Goal: Information Seeking & Learning: Get advice/opinions

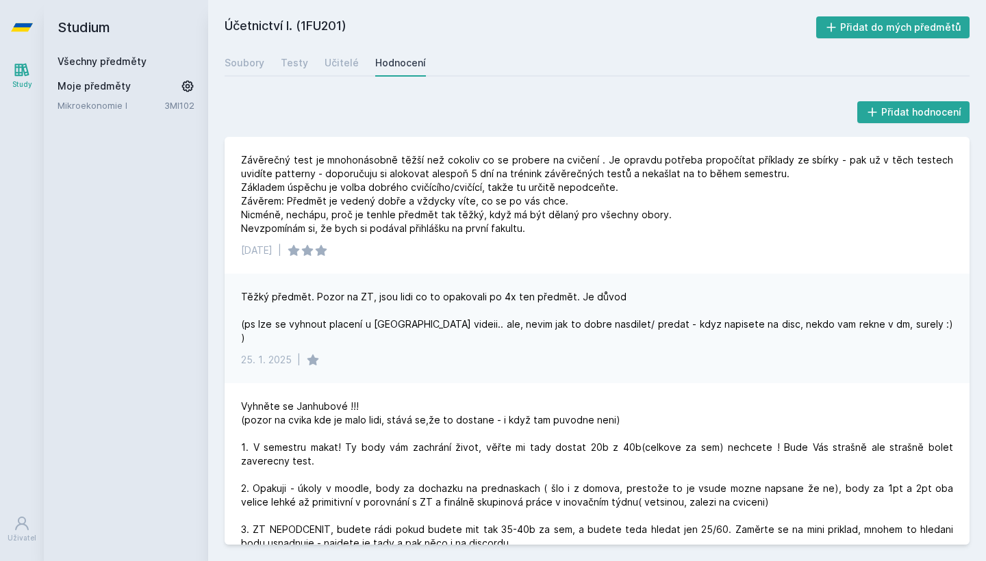
scroll to position [680, 0]
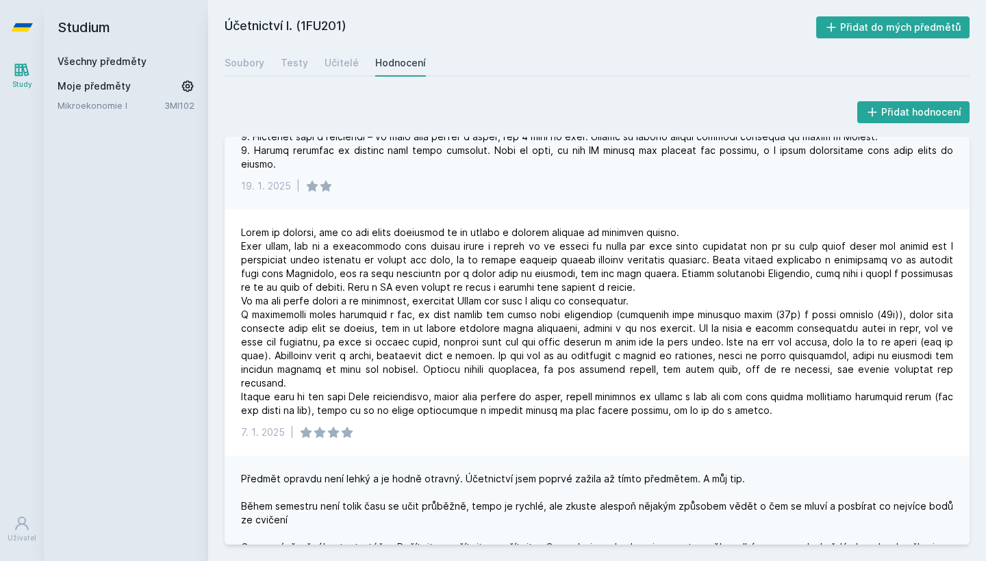
click at [715, 183] on div "[DATE] |" at bounding box center [597, 106] width 745 height 205
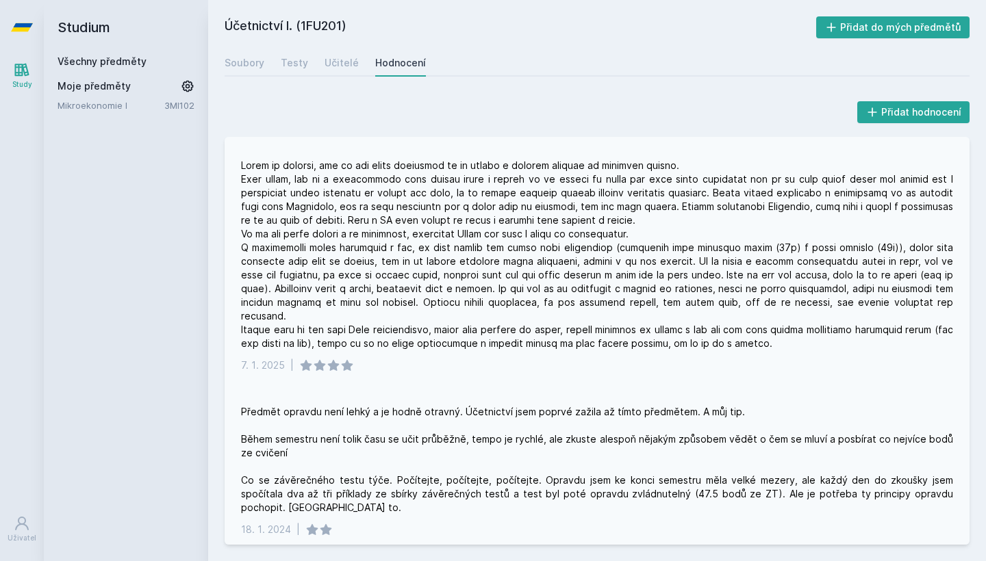
scroll to position [750, 0]
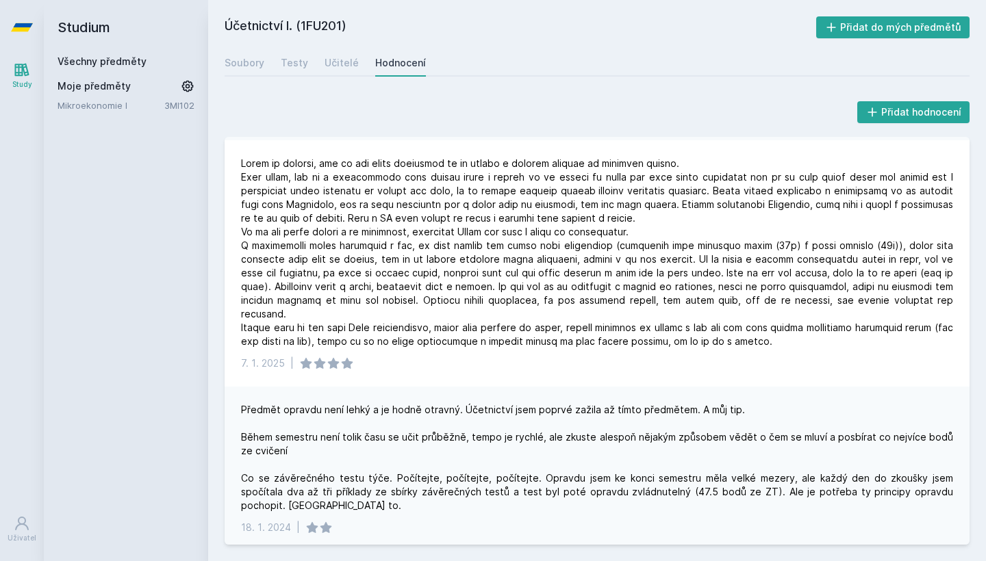
click at [105, 26] on h2 "Studium" at bounding box center [126, 27] width 137 height 55
click at [71, 33] on h2 "Studium" at bounding box center [126, 27] width 137 height 55
click at [32, 20] on link at bounding box center [22, 27] width 44 height 55
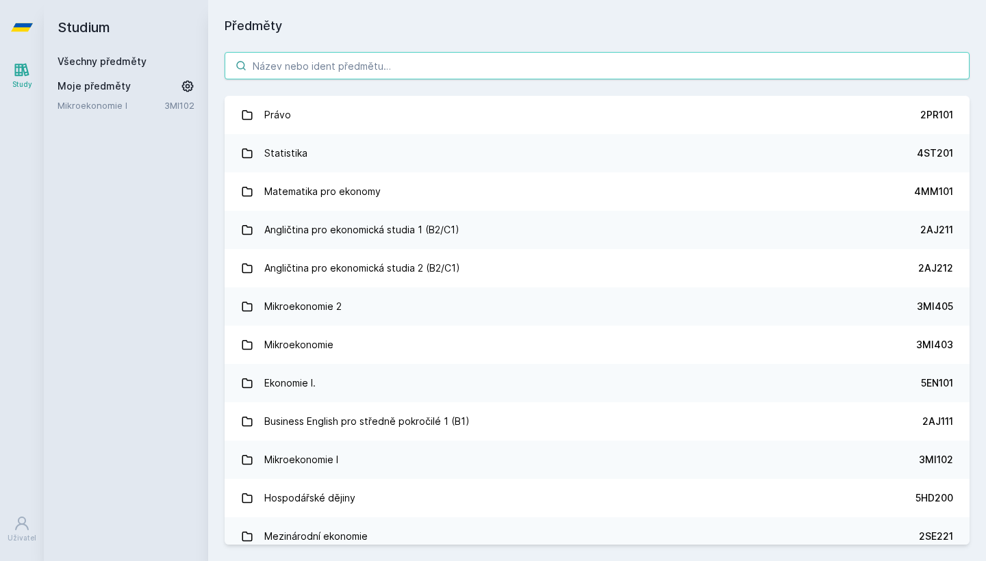
click at [313, 66] on input "search" at bounding box center [597, 65] width 745 height 27
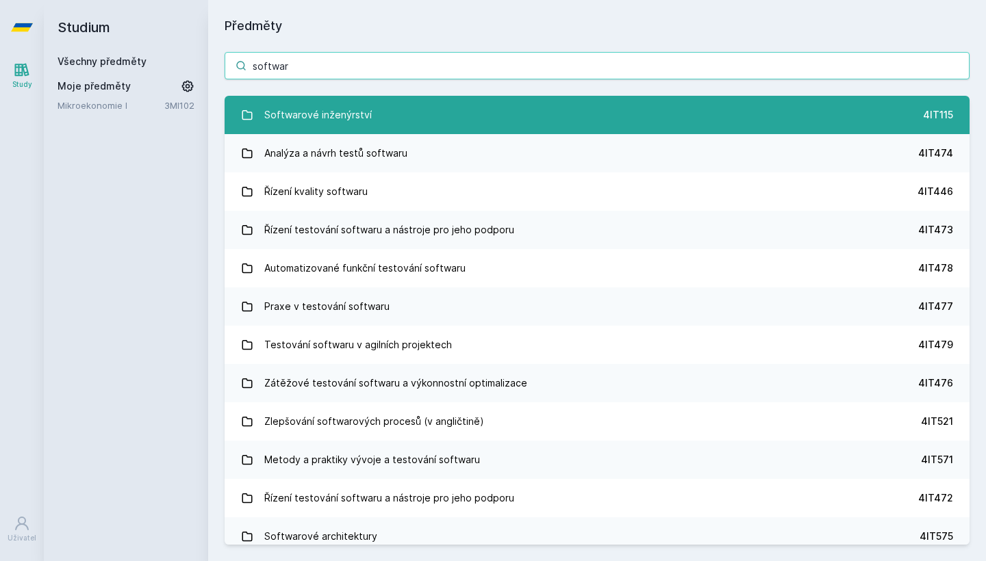
type input "softwar"
click at [329, 108] on div "Softwarové inženýrství" at bounding box center [317, 114] width 107 height 27
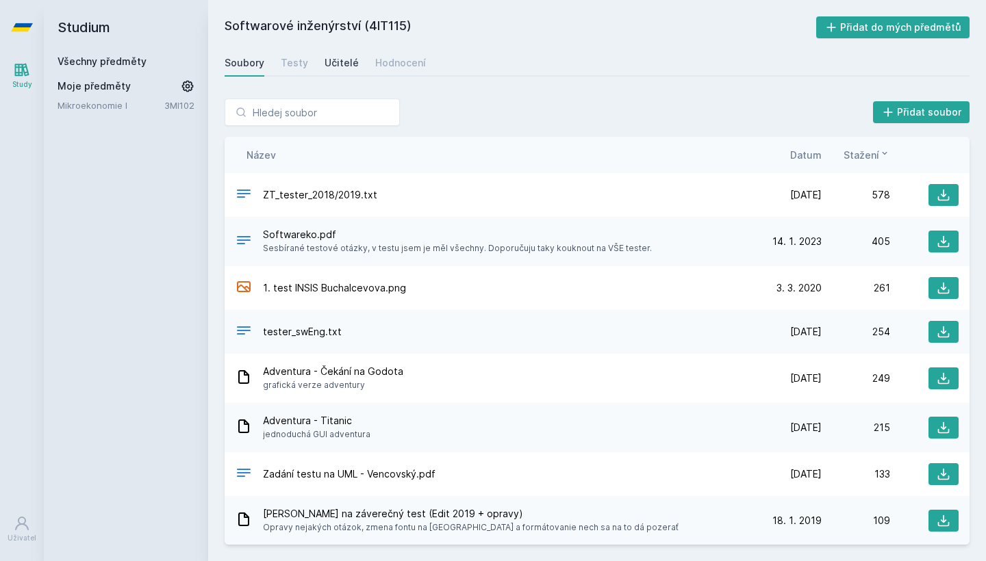
click at [344, 58] on div "Učitelé" at bounding box center [341, 63] width 34 height 14
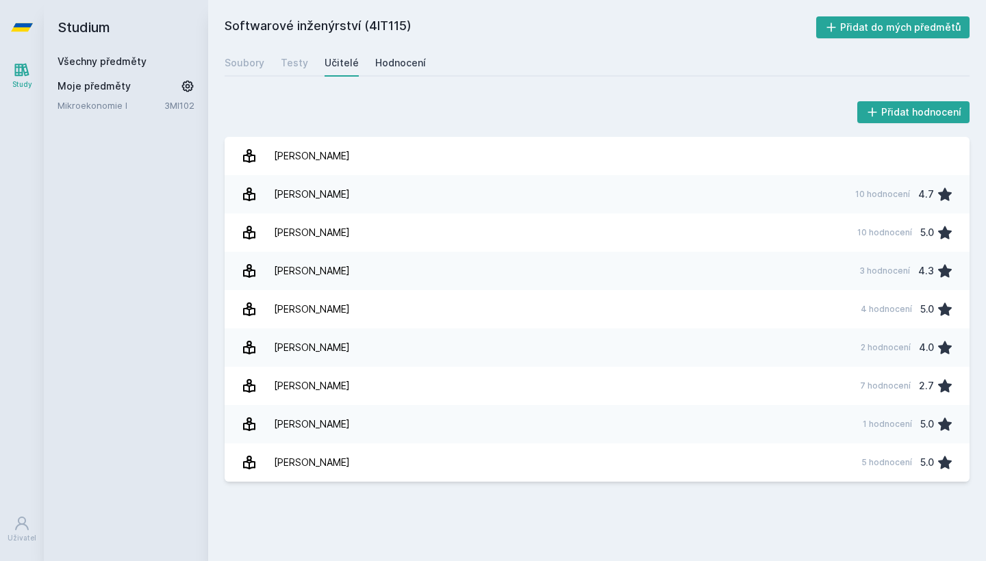
click at [393, 62] on div "Hodnocení" at bounding box center [400, 63] width 51 height 14
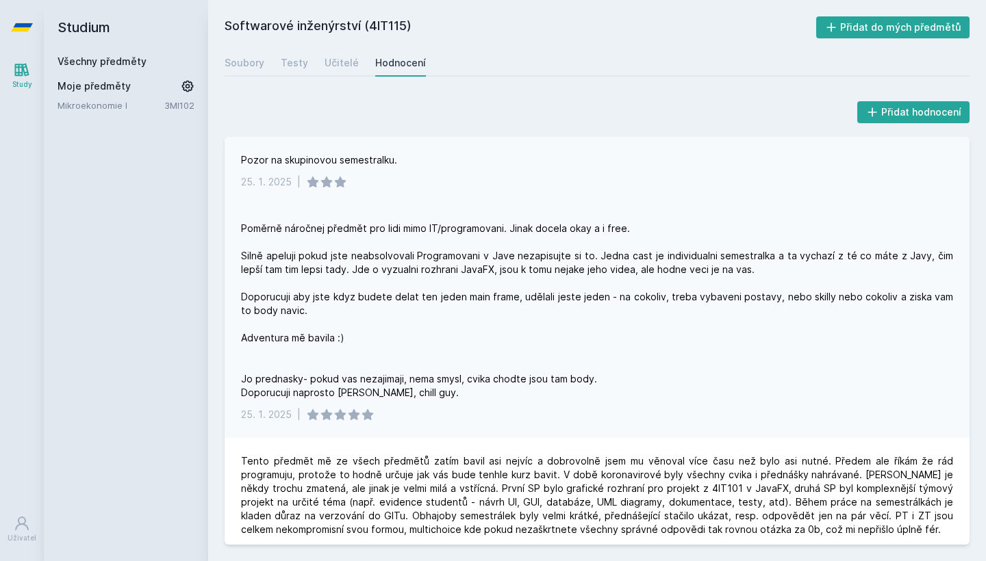
click at [493, 183] on div "[DATE] |" at bounding box center [597, 182] width 712 height 14
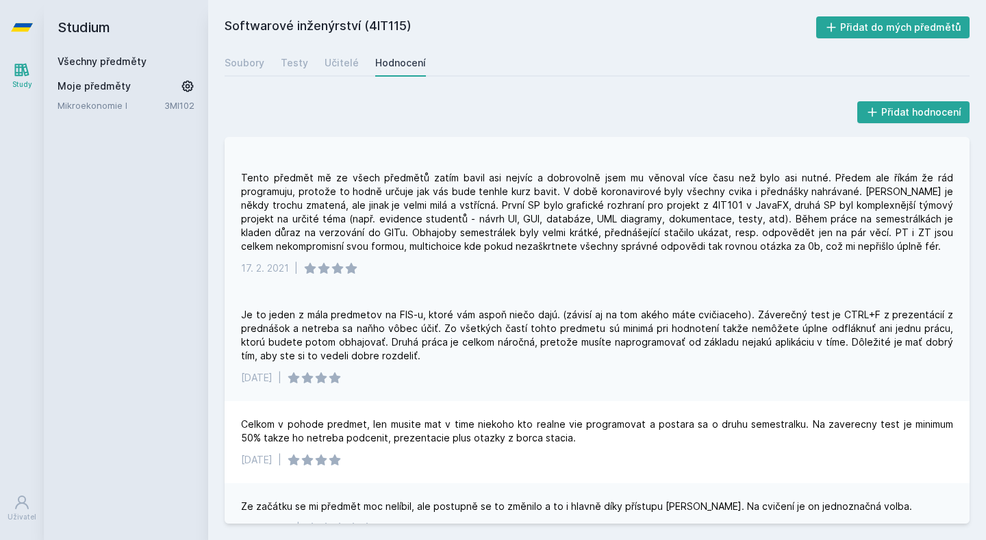
scroll to position [288, 0]
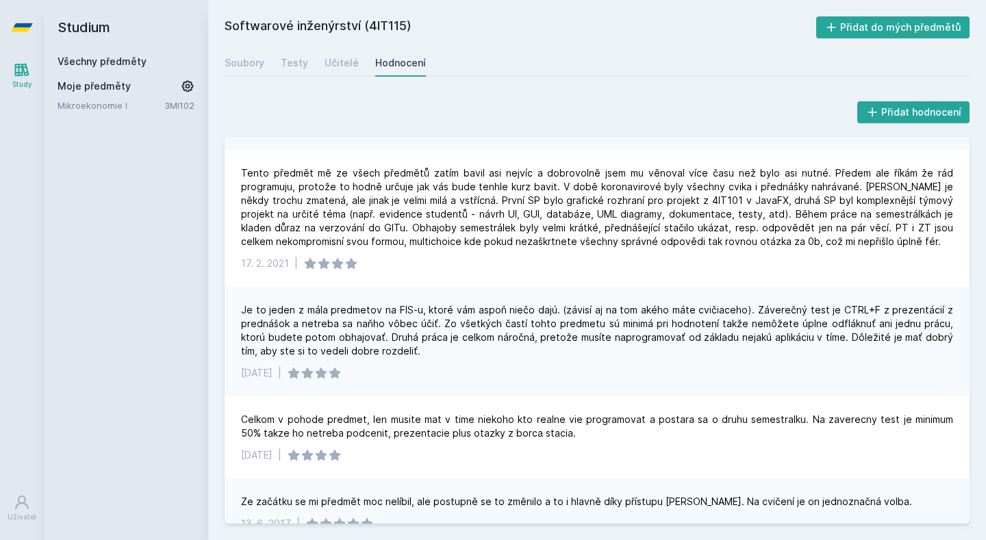
click at [14, 21] on icon at bounding box center [22, 27] width 22 height 55
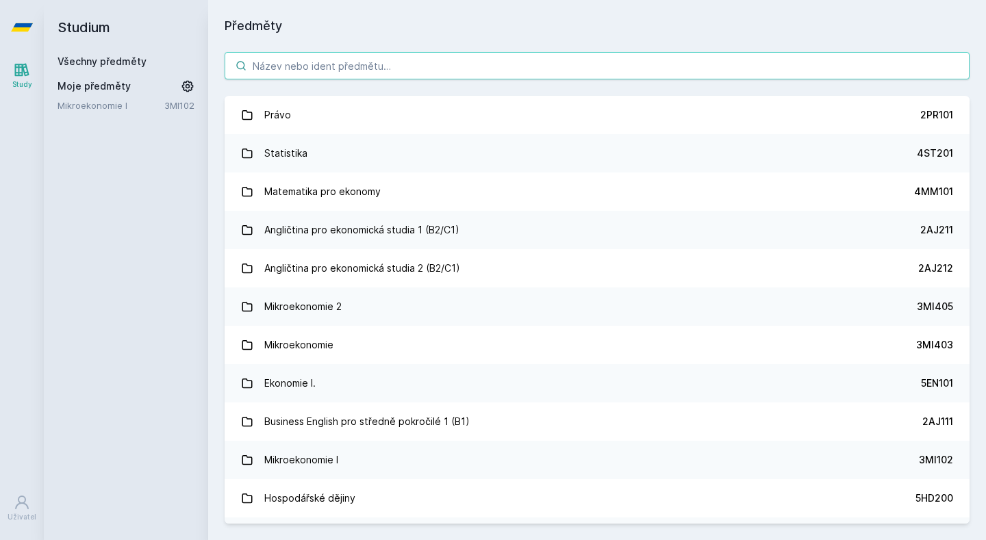
click at [363, 71] on input "search" at bounding box center [597, 65] width 745 height 27
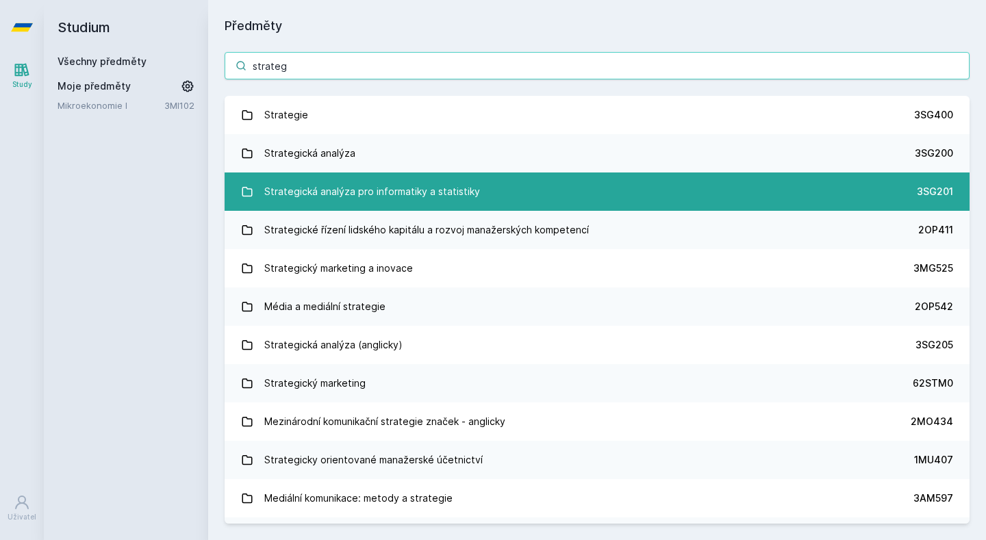
type input "strateg"
click at [422, 183] on div "Strategická analýza pro informatiky a statistiky" at bounding box center [372, 191] width 216 height 27
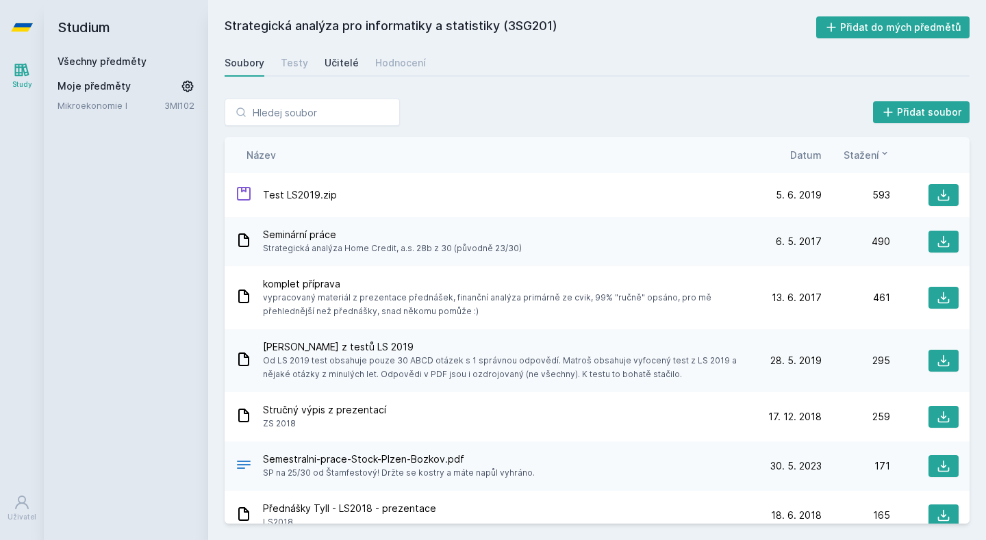
click at [336, 62] on div "Učitelé" at bounding box center [341, 63] width 34 height 14
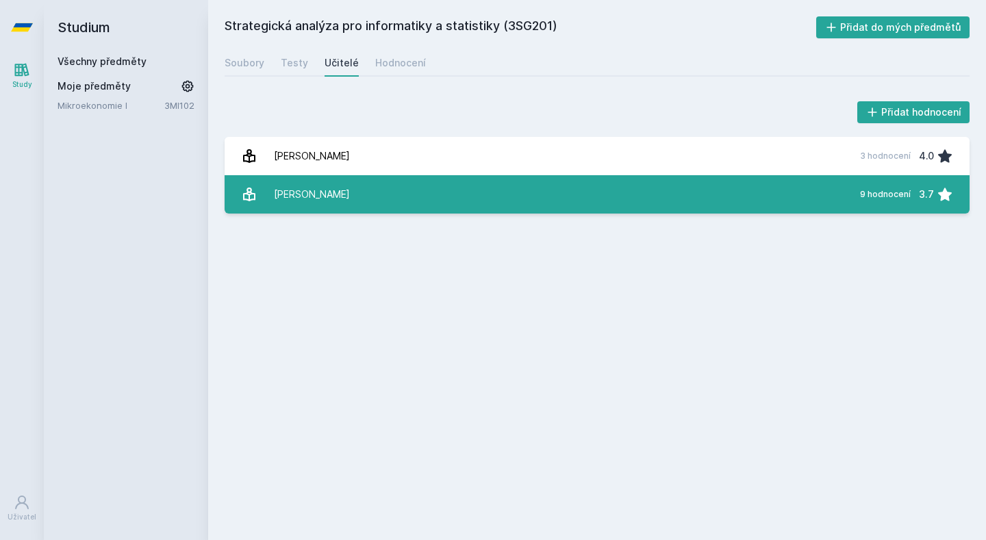
click at [384, 191] on link "[PERSON_NAME] 9 hodnocení 3.7" at bounding box center [597, 194] width 745 height 38
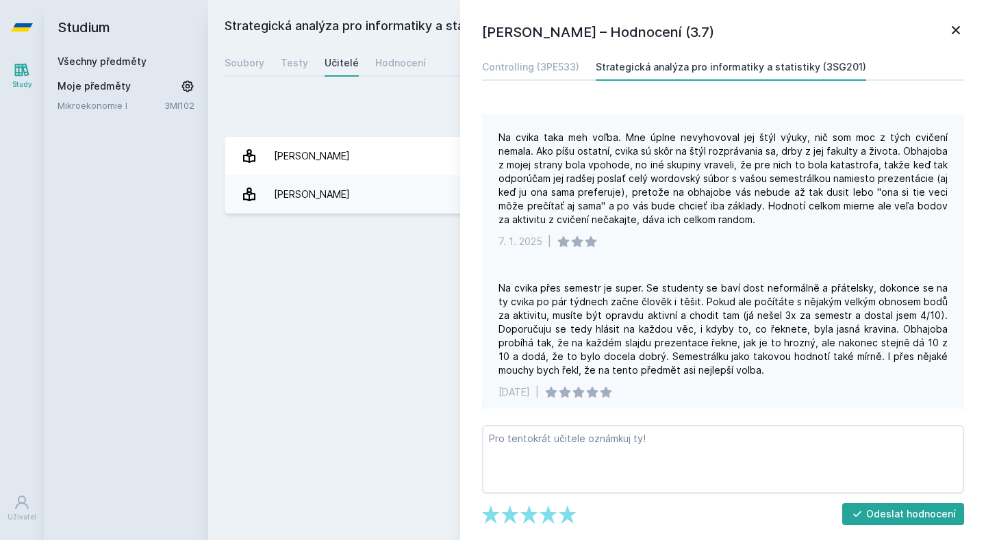
scroll to position [100, 0]
click at [767, 383] on div "[DATE] |" at bounding box center [722, 390] width 449 height 14
click at [806, 345] on div "Na cvika přes semestr je super. Se studenty se baví dost neformálně a přátelsky…" at bounding box center [722, 327] width 449 height 96
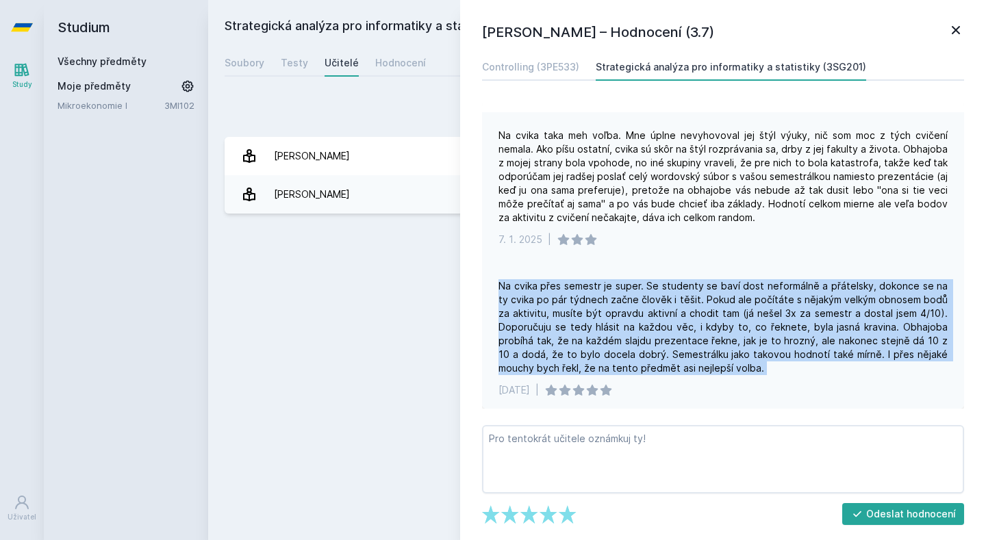
click at [806, 345] on div "Na cvika přes semestr je super. Se studenty se baví dost neformálně a přátelsky…" at bounding box center [722, 327] width 449 height 96
click at [806, 355] on div "Na cvika přes semestr je super. Se studenty se baví dost neformálně a přátelsky…" at bounding box center [722, 327] width 449 height 96
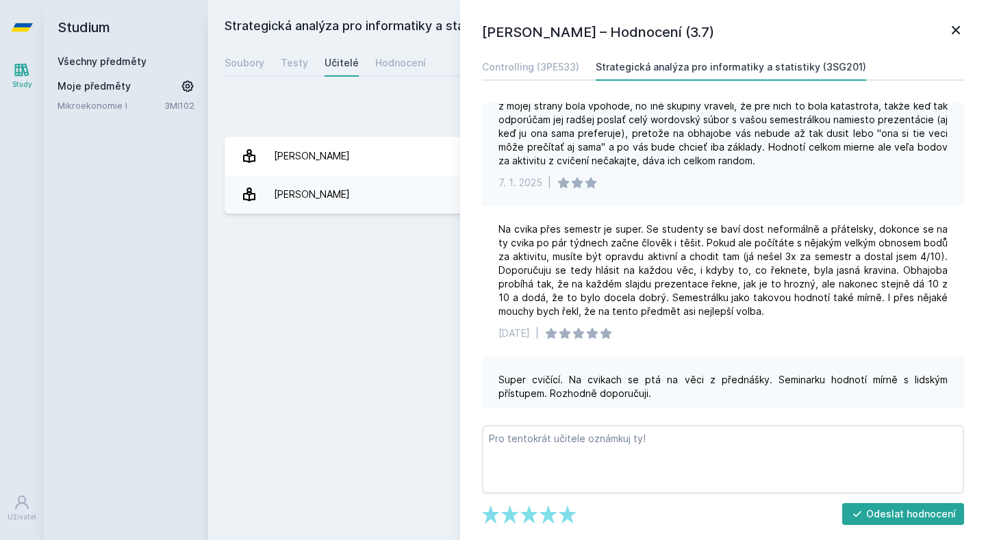
scroll to position [155, 0]
click at [806, 358] on div "Super cvičící. Na cvikach se ptá na věci z přednášky. Seminarku hodnotí mírně s…" at bounding box center [723, 399] width 482 height 82
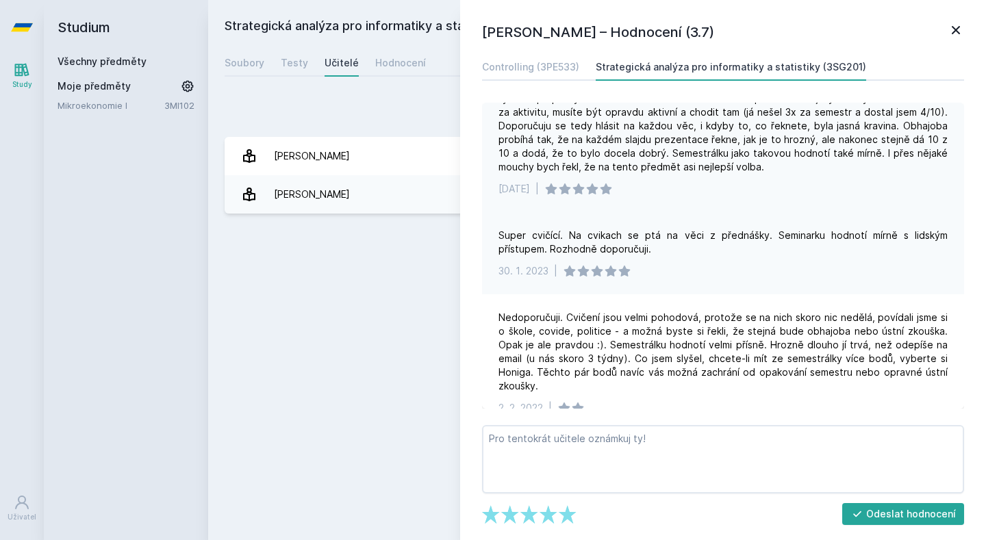
scroll to position [334, 0]
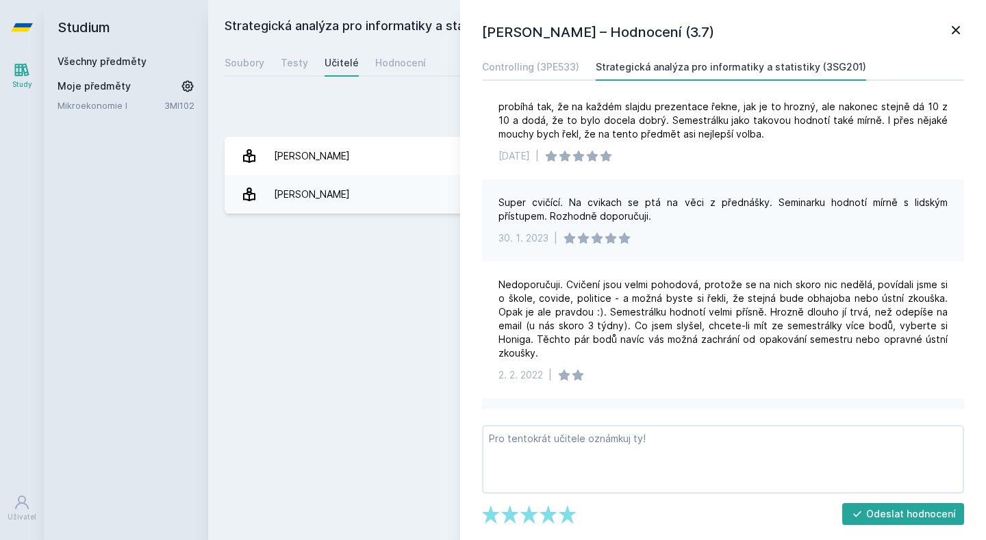
click at [802, 216] on div "Super cvičící. Na cvikach se ptá na věci z přednášky. Seminarku hodnotí mírně s…" at bounding box center [723, 220] width 482 height 82
